Goal: Check status

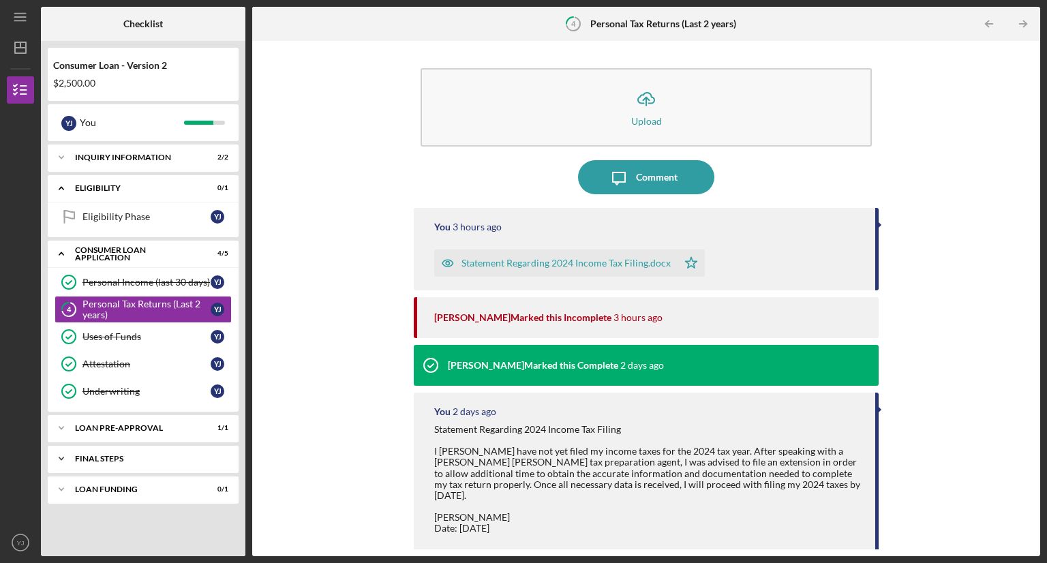
click at [131, 460] on div "FINAL STEPS" at bounding box center [148, 459] width 147 height 8
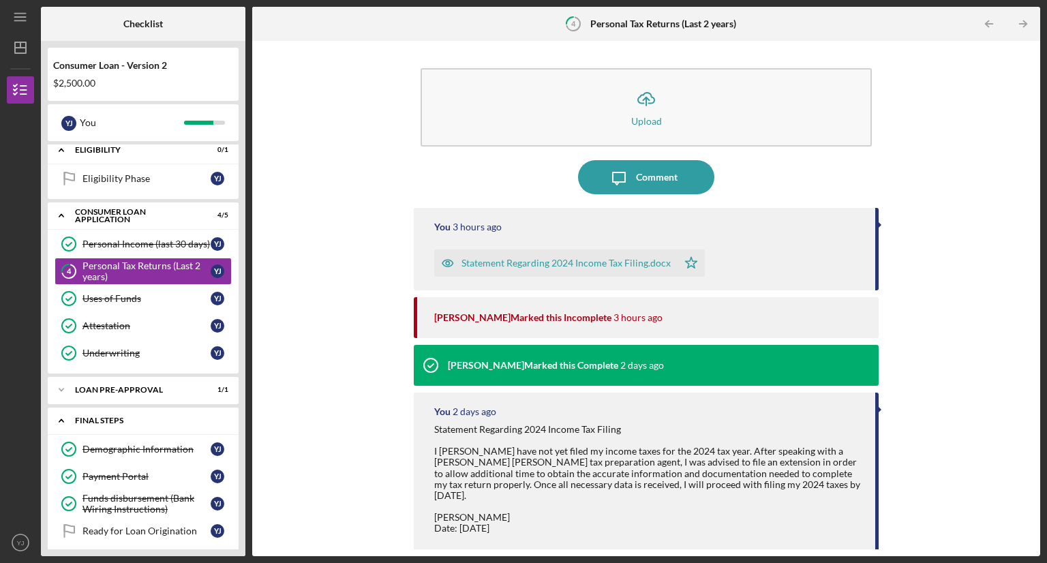
scroll to position [74, 0]
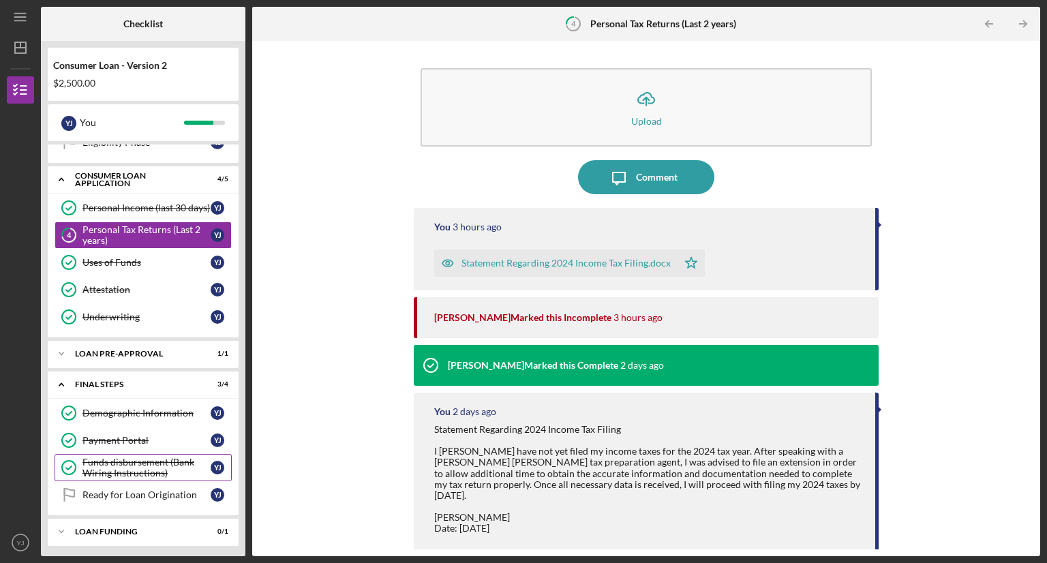
click at [138, 466] on div "Funds disbursement (Bank Wiring Instructions)" at bounding box center [147, 468] width 128 height 22
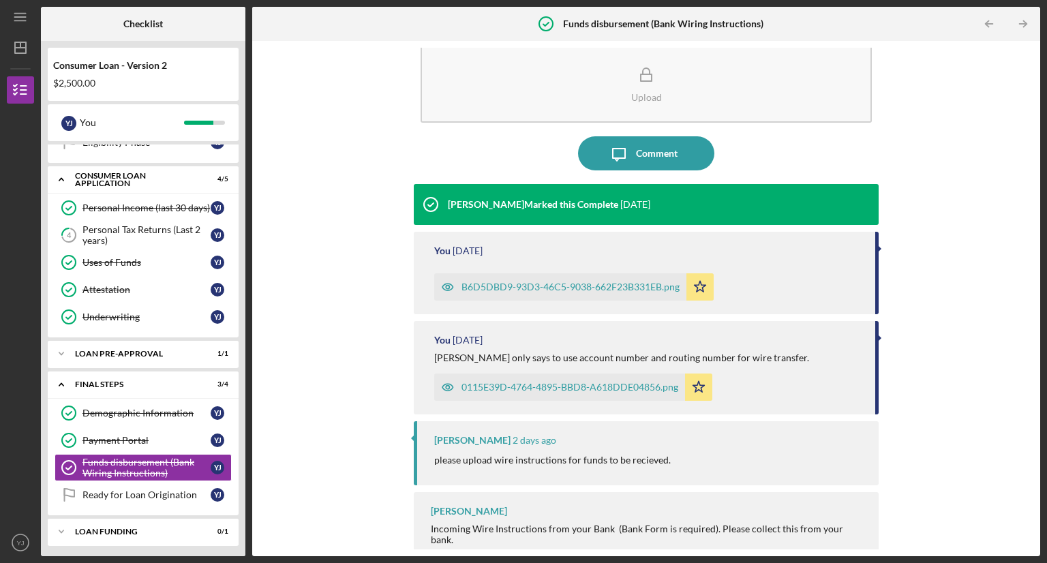
scroll to position [35, 0]
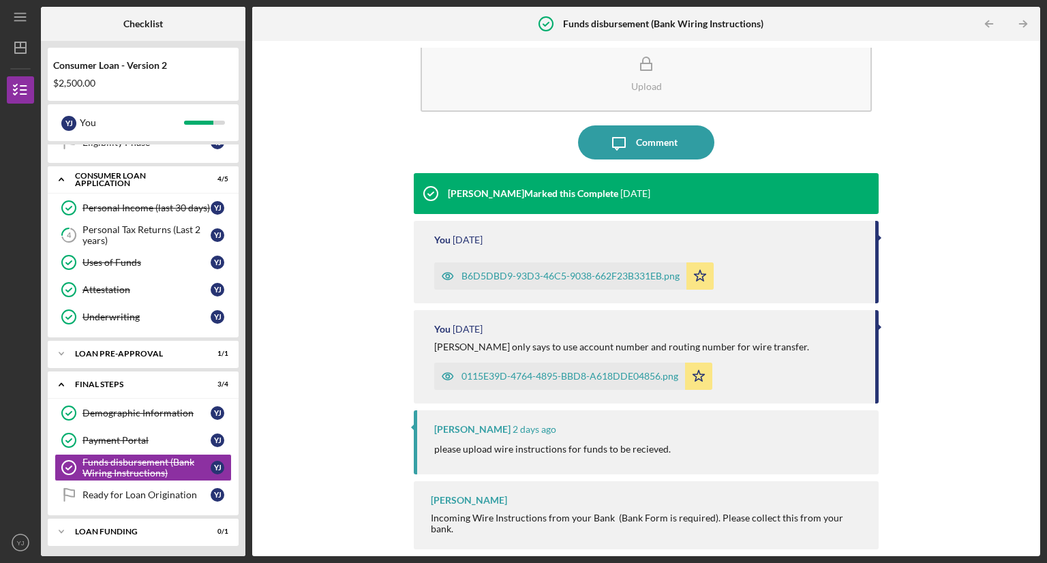
click at [501, 275] on div "B6D5DBD9-93D3-46C5-9038-662F23B331EB.png" at bounding box center [571, 276] width 218 height 11
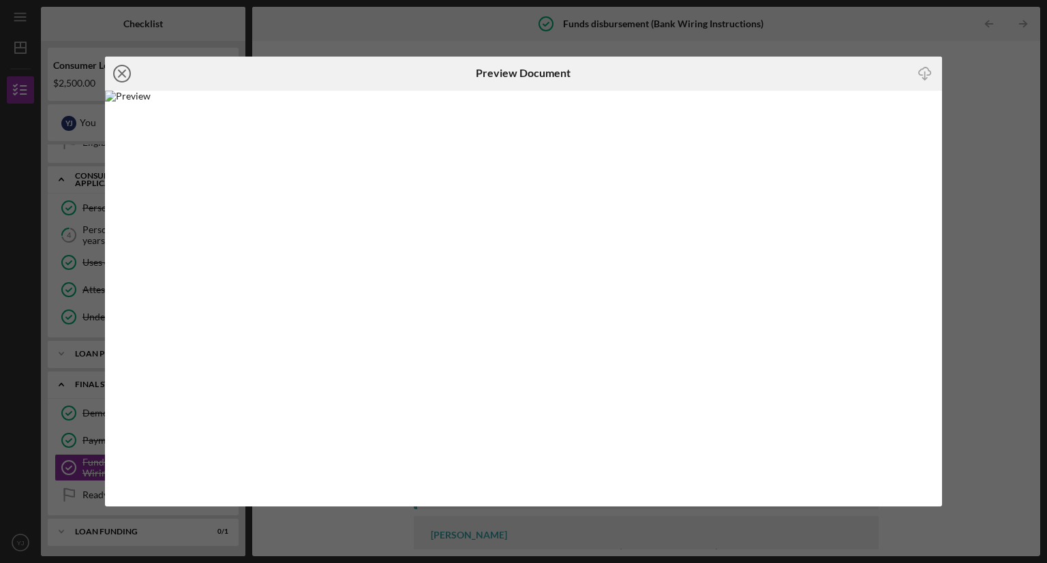
click at [123, 75] on line at bounding box center [122, 73] width 7 height 7
